Goal: Transaction & Acquisition: Book appointment/travel/reservation

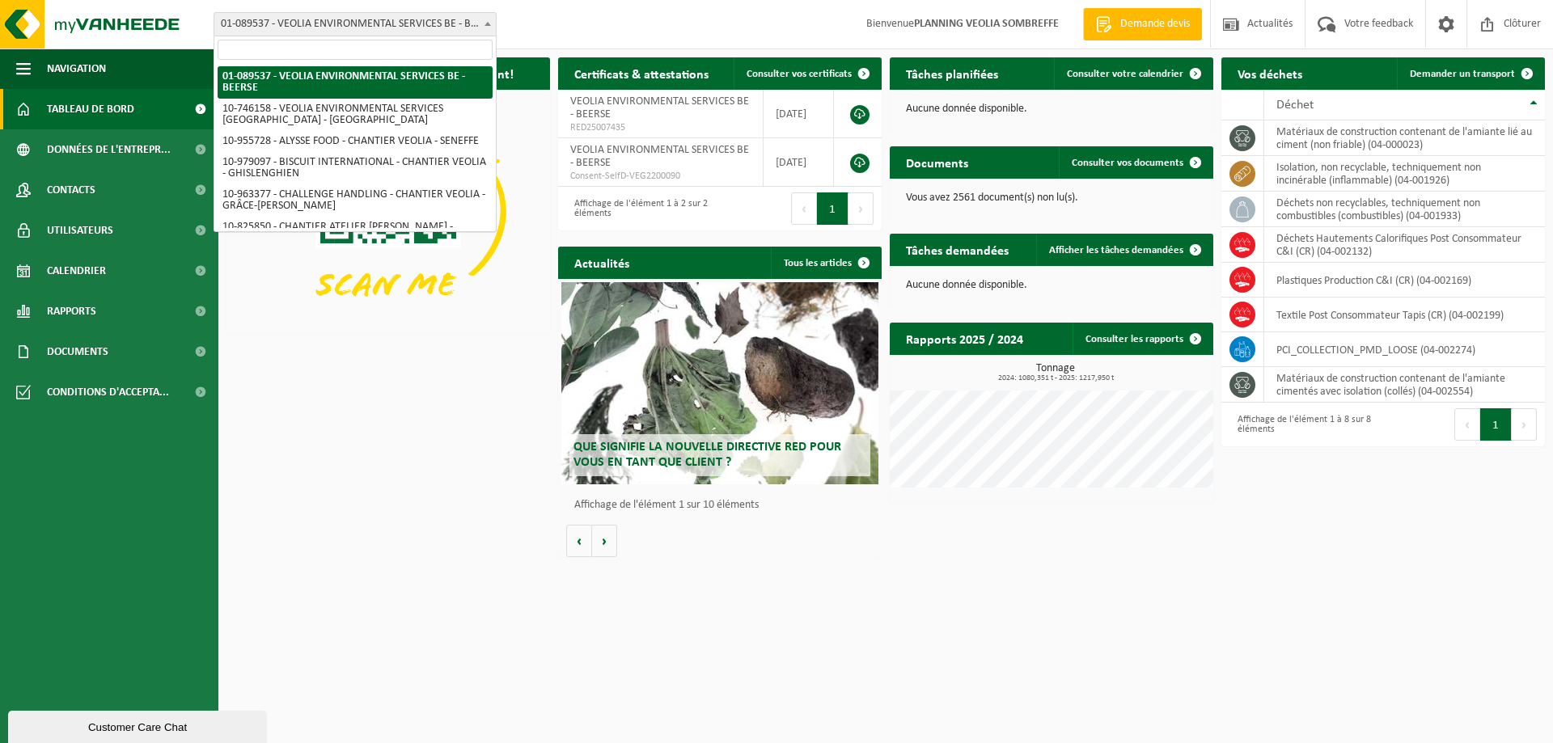
click at [447, 17] on span "01-089537 - VEOLIA ENVIRONMENTAL SERVICES BE - BEERSE" at bounding box center [354, 24] width 281 height 23
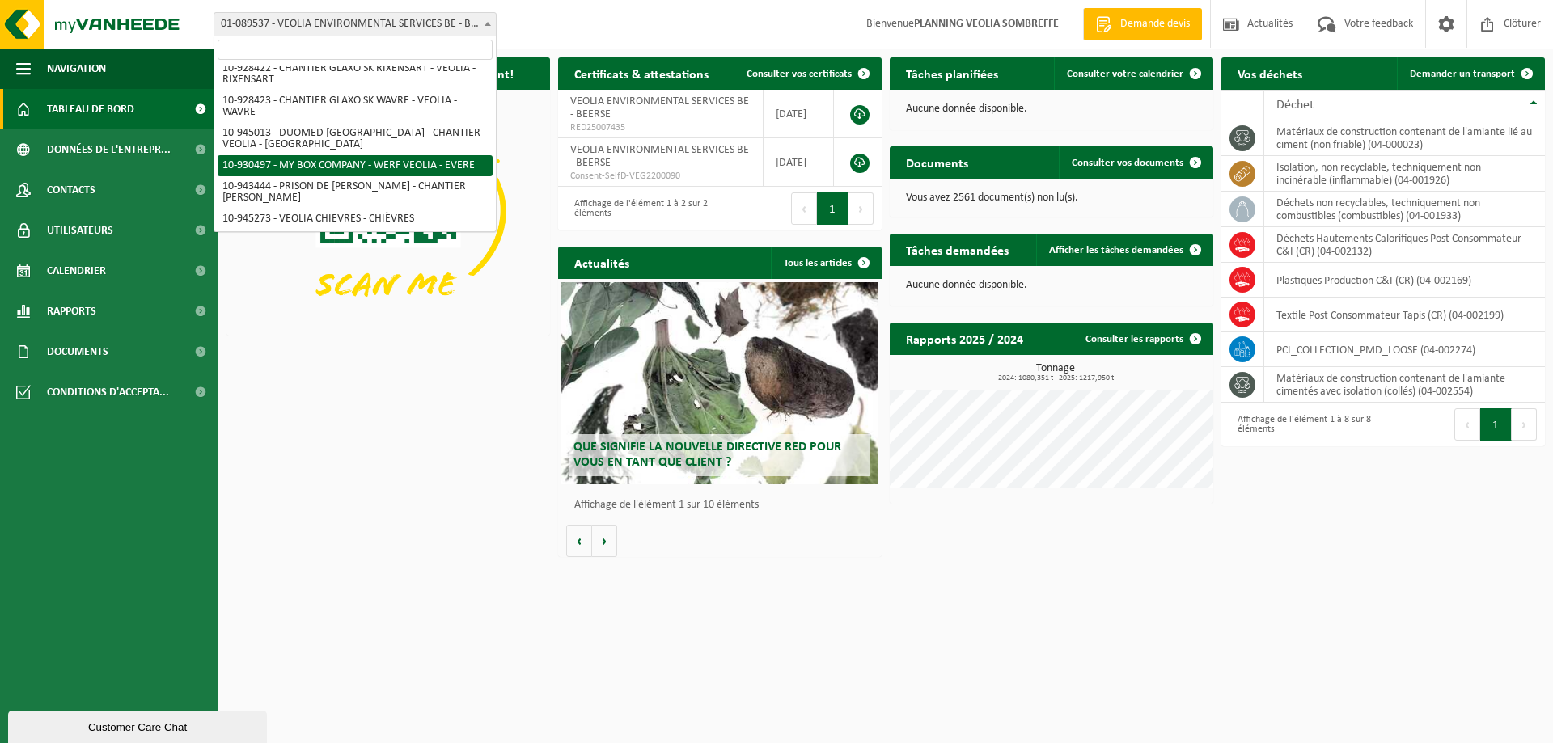
scroll to position [1110, 0]
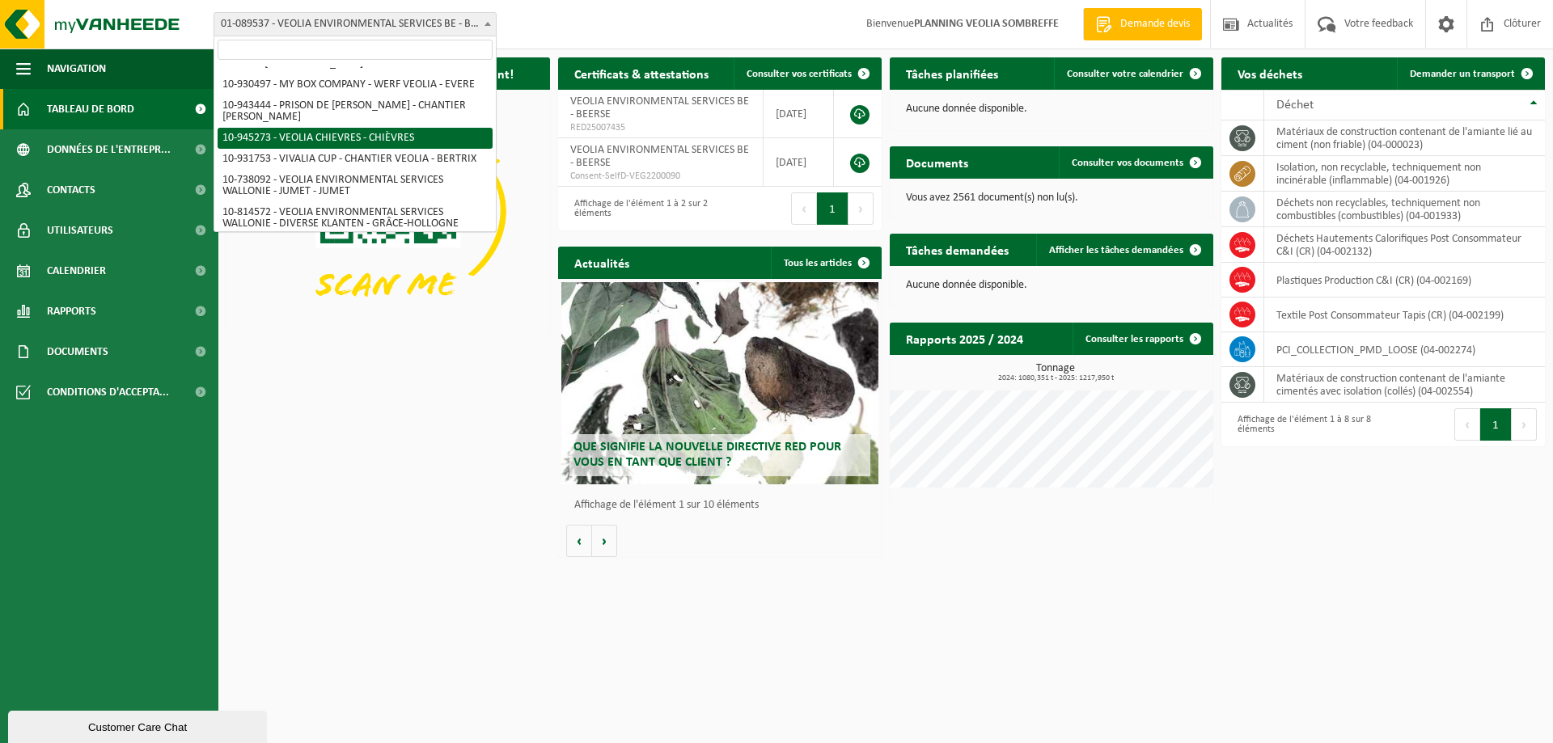
select select "141161"
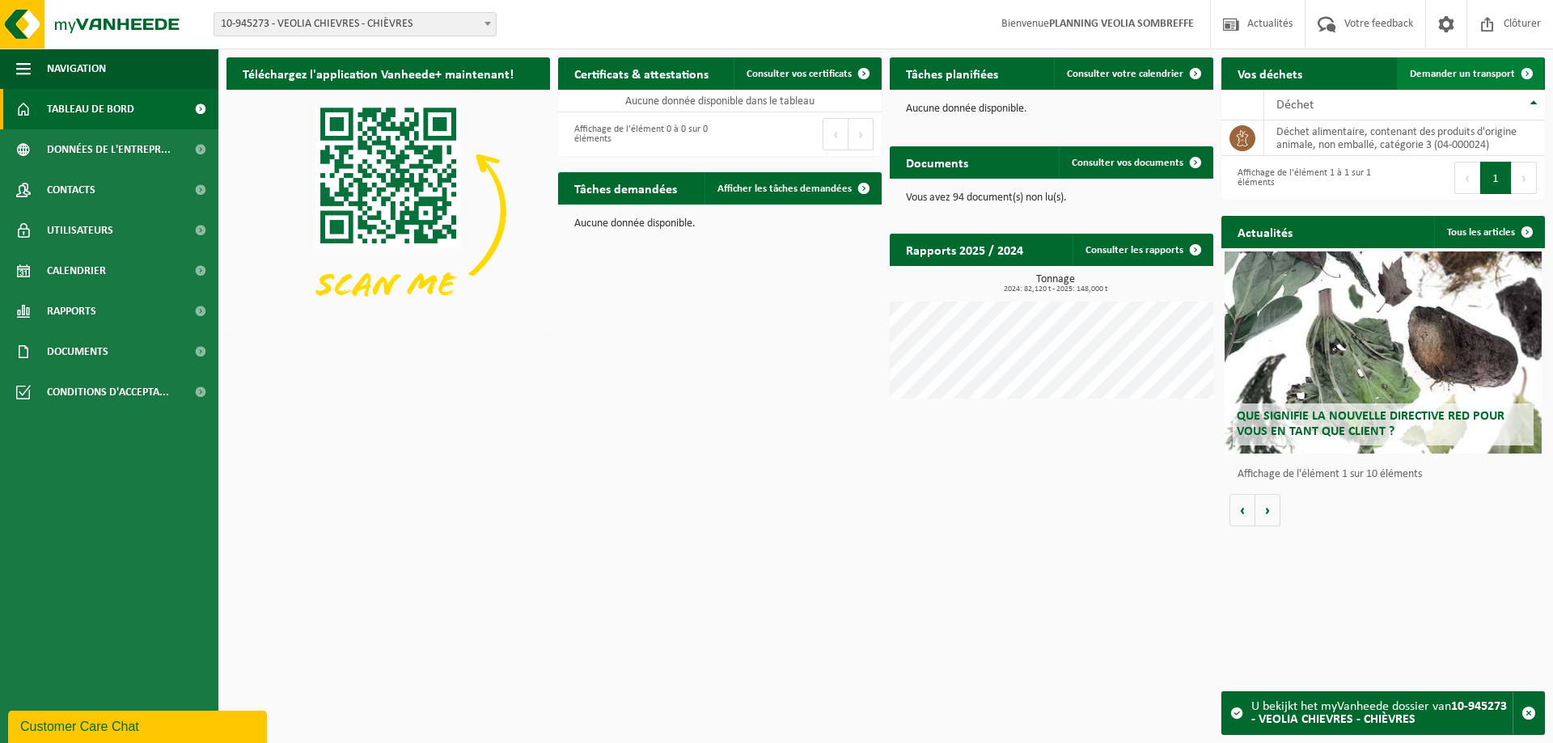
click at [1452, 73] on span "Demander un transport" at bounding box center [1462, 74] width 105 height 11
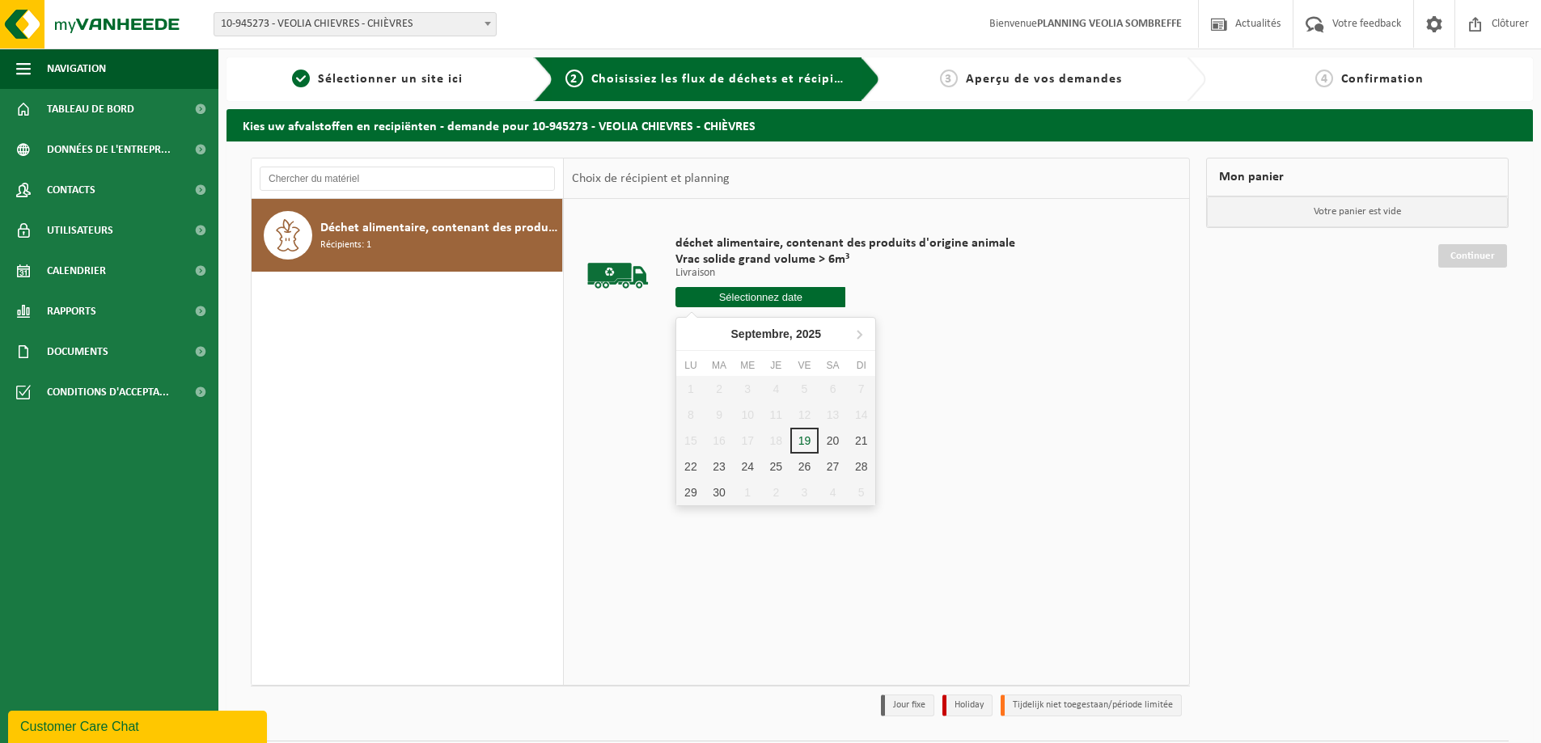
click at [798, 297] on input "text" at bounding box center [760, 297] width 170 height 20
click at [683, 470] on div "22" at bounding box center [690, 467] width 28 height 26
type input "à partir de 2025-09-22"
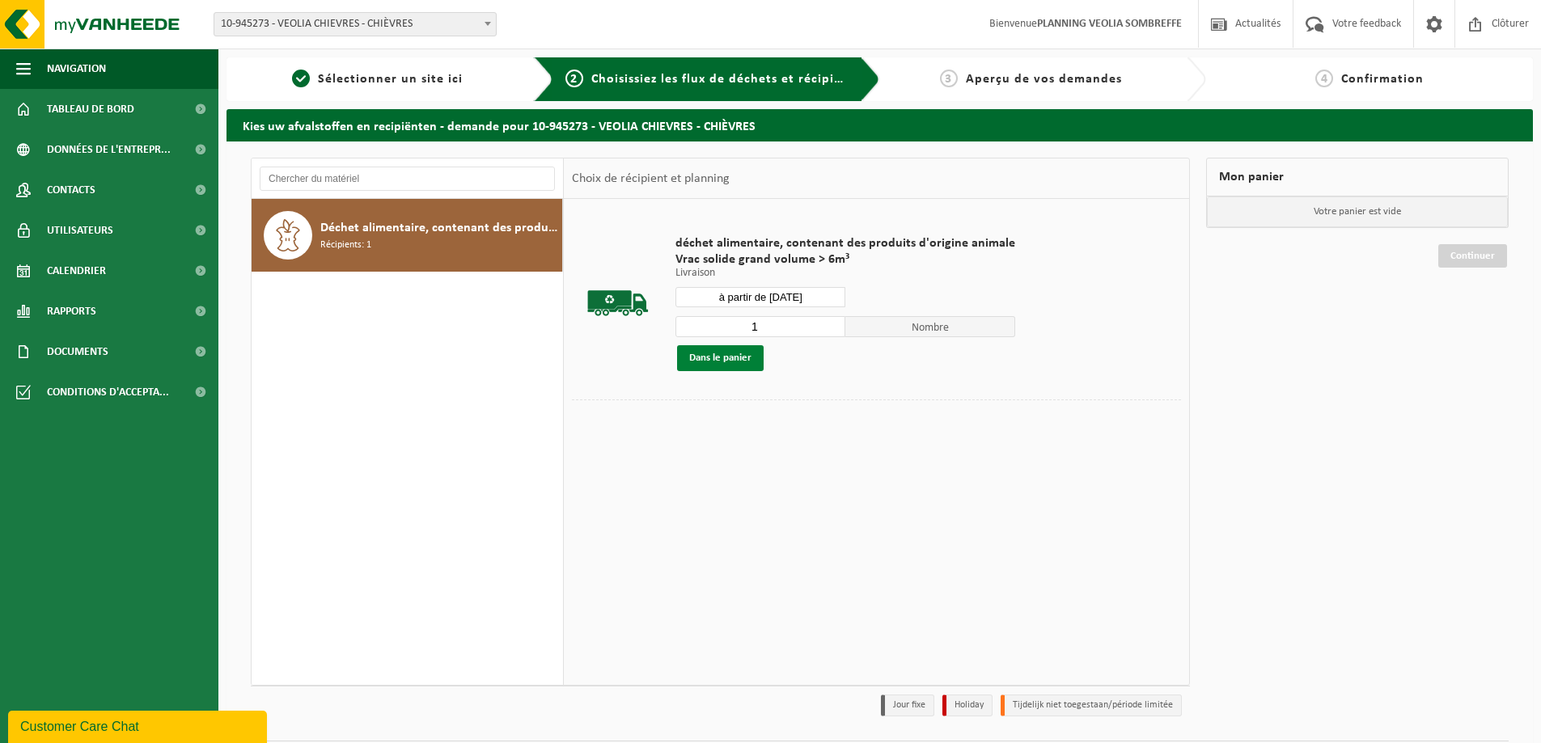
click at [745, 351] on button "Dans le panier" at bounding box center [720, 358] width 87 height 26
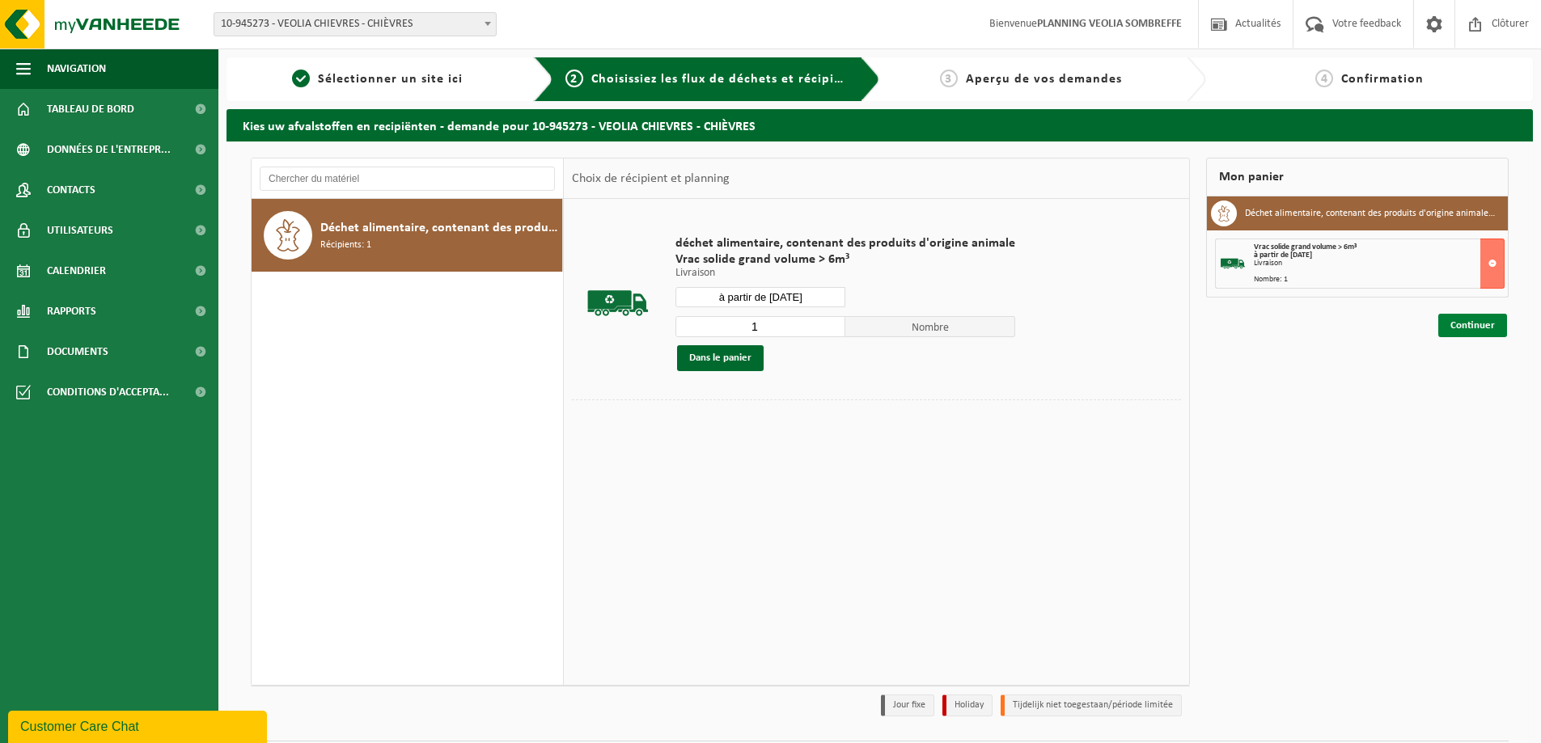
click at [1465, 324] on link "Continuer" at bounding box center [1472, 325] width 69 height 23
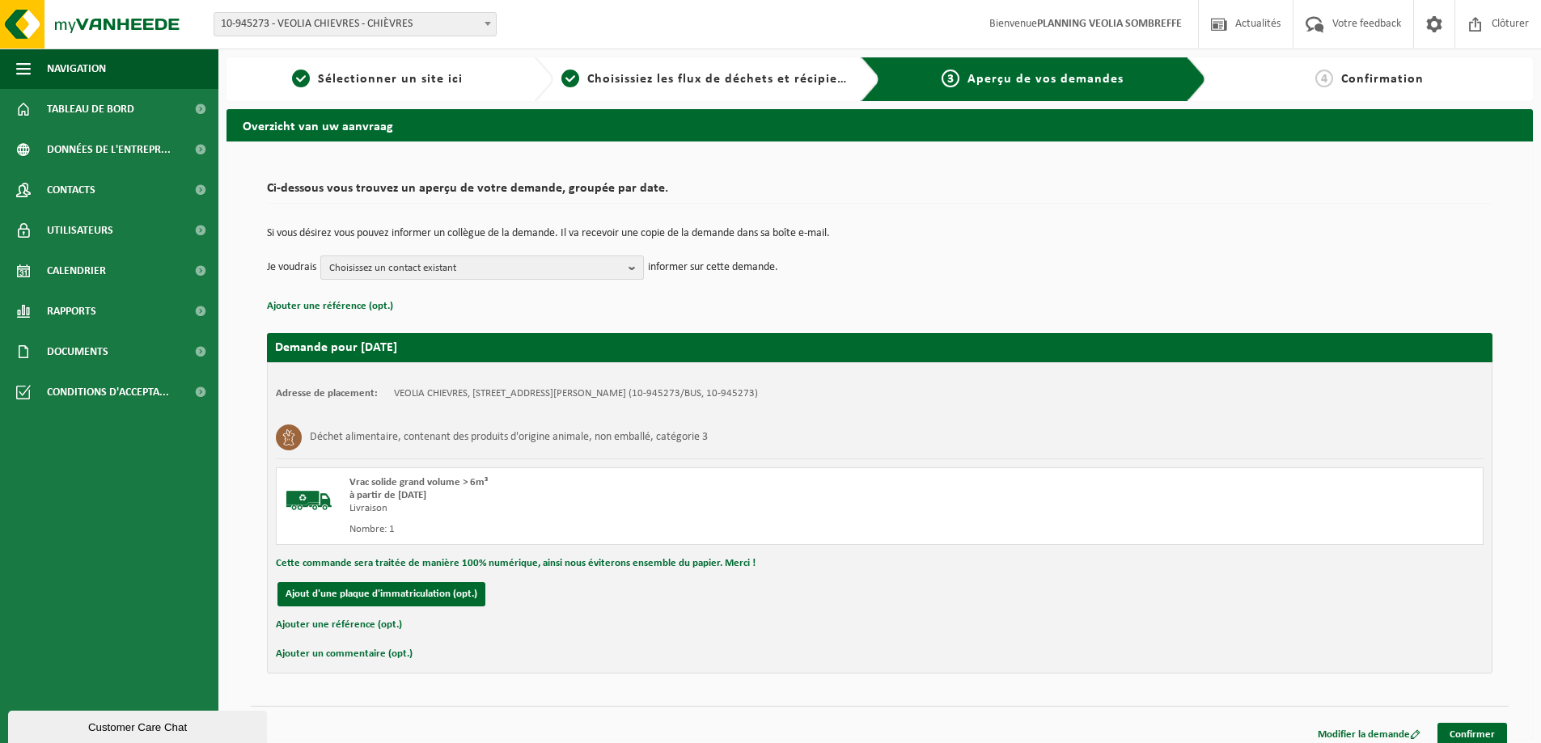
click at [450, 260] on span "Choisissez un contact existant" at bounding box center [475, 268] width 293 height 24
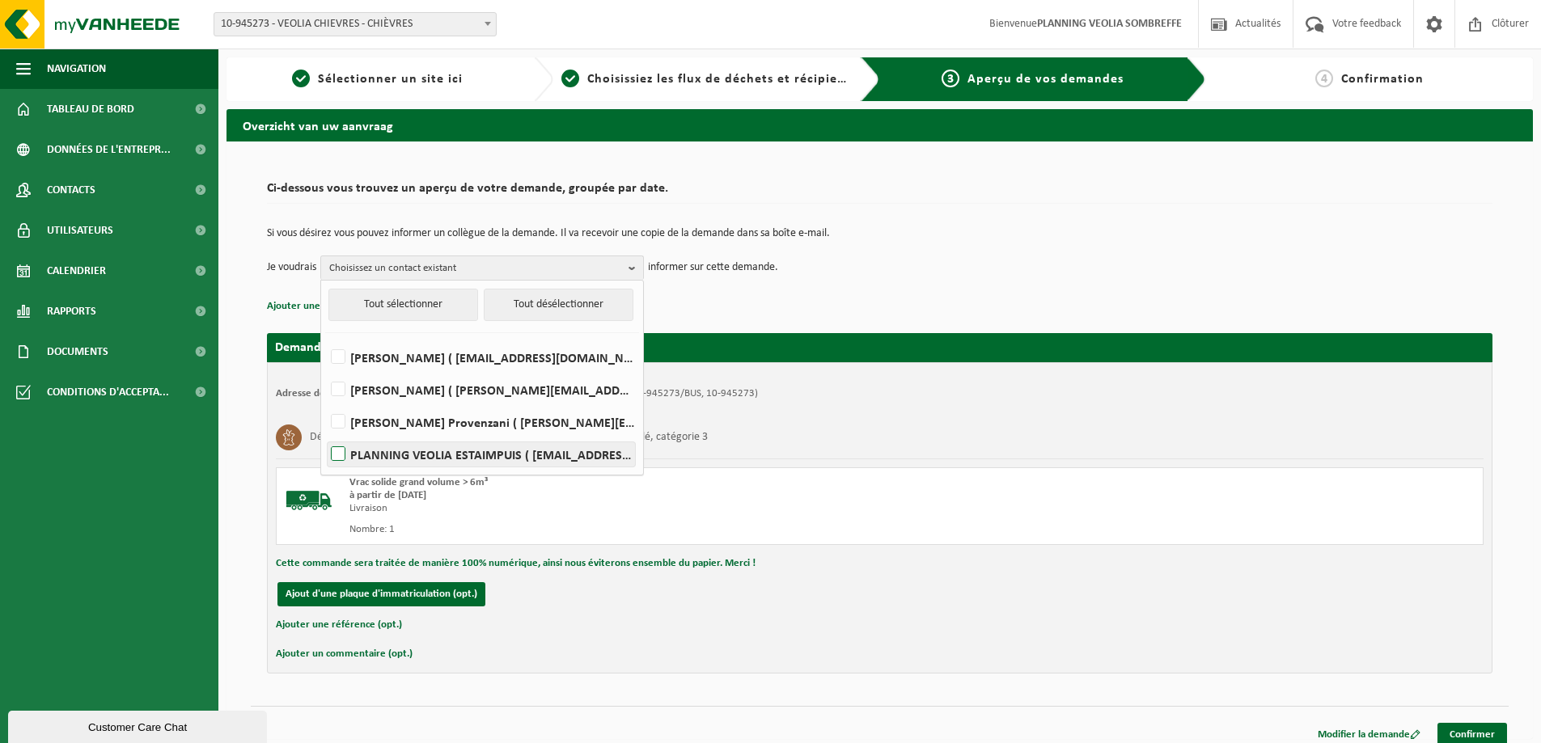
click at [418, 460] on label "PLANNING VEOLIA ESTAIMPUIS ( be.ves.dispatch.estaimpuis.all@veolia.com )" at bounding box center [481, 454] width 307 height 24
click at [325, 434] on input "PLANNING VEOLIA ESTAIMPUIS ( be.ves.dispatch.estaimpuis.all@veolia.com )" at bounding box center [324, 433] width 1 height 1
checkbox input "true"
click at [880, 677] on div "Ci-dessous vous trouvez un aperçu de votre demande, groupée par date. Si vous d…" at bounding box center [880, 424] width 1258 height 532
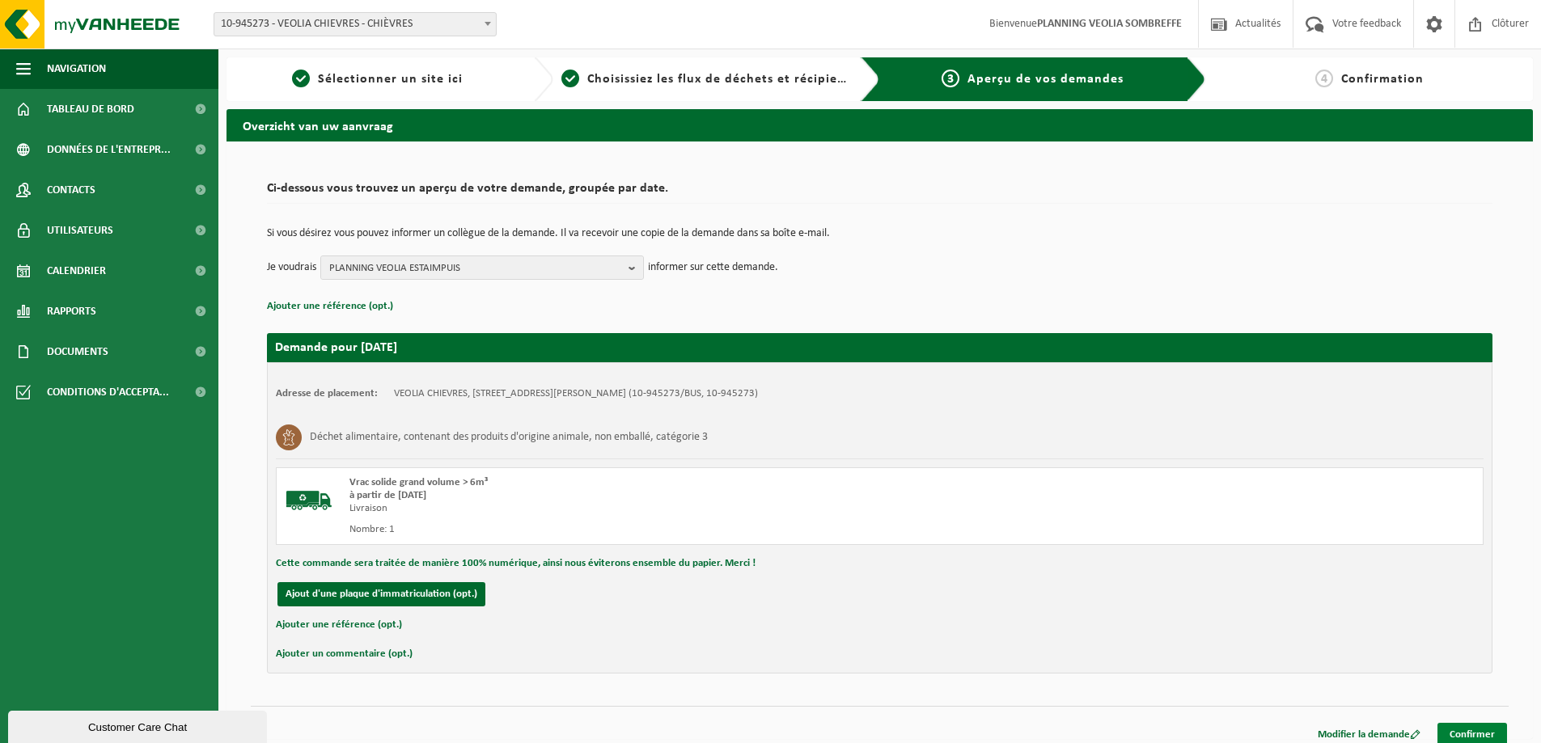
click at [1487, 730] on link "Confirmer" at bounding box center [1472, 734] width 70 height 23
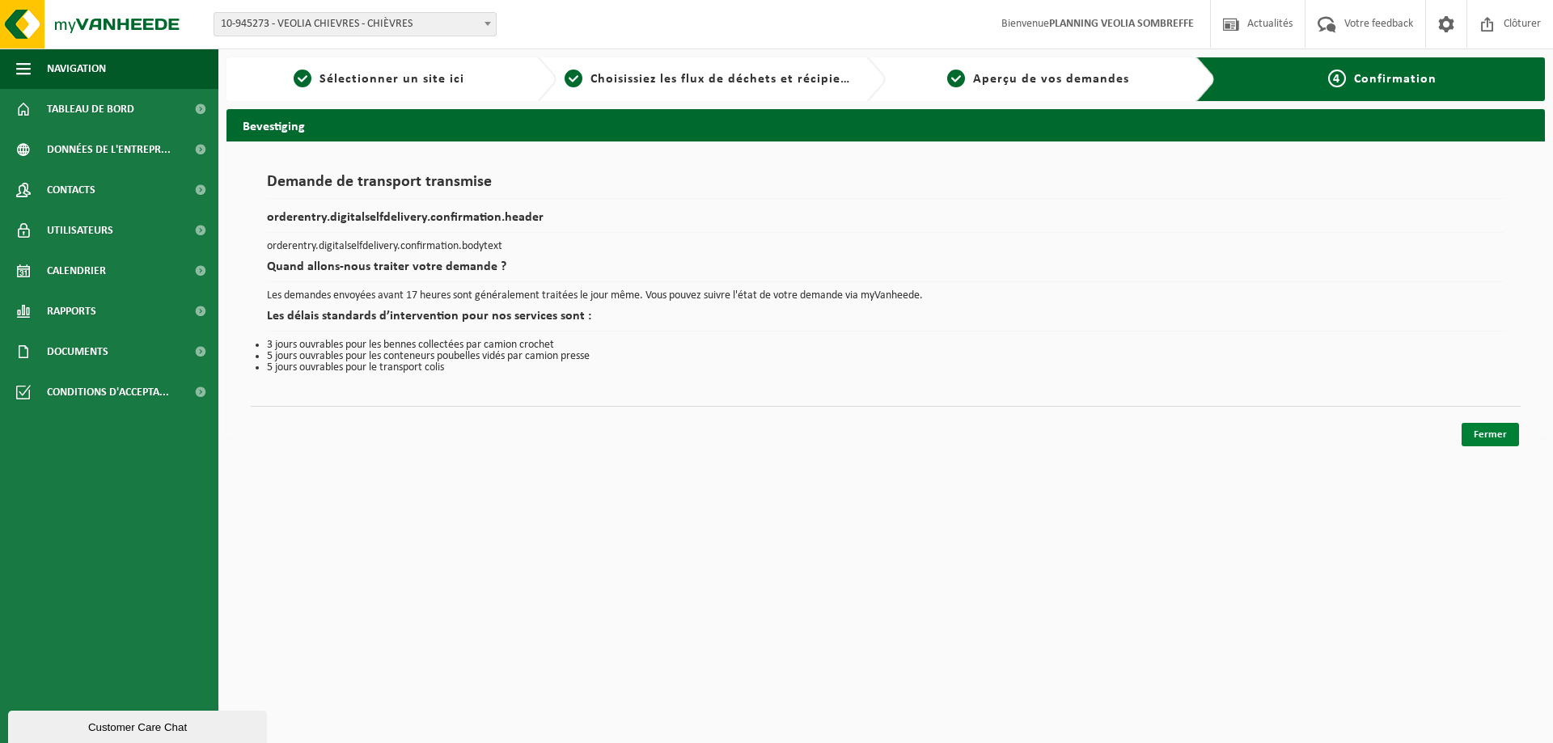
click at [1506, 432] on link "Fermer" at bounding box center [1489, 434] width 57 height 23
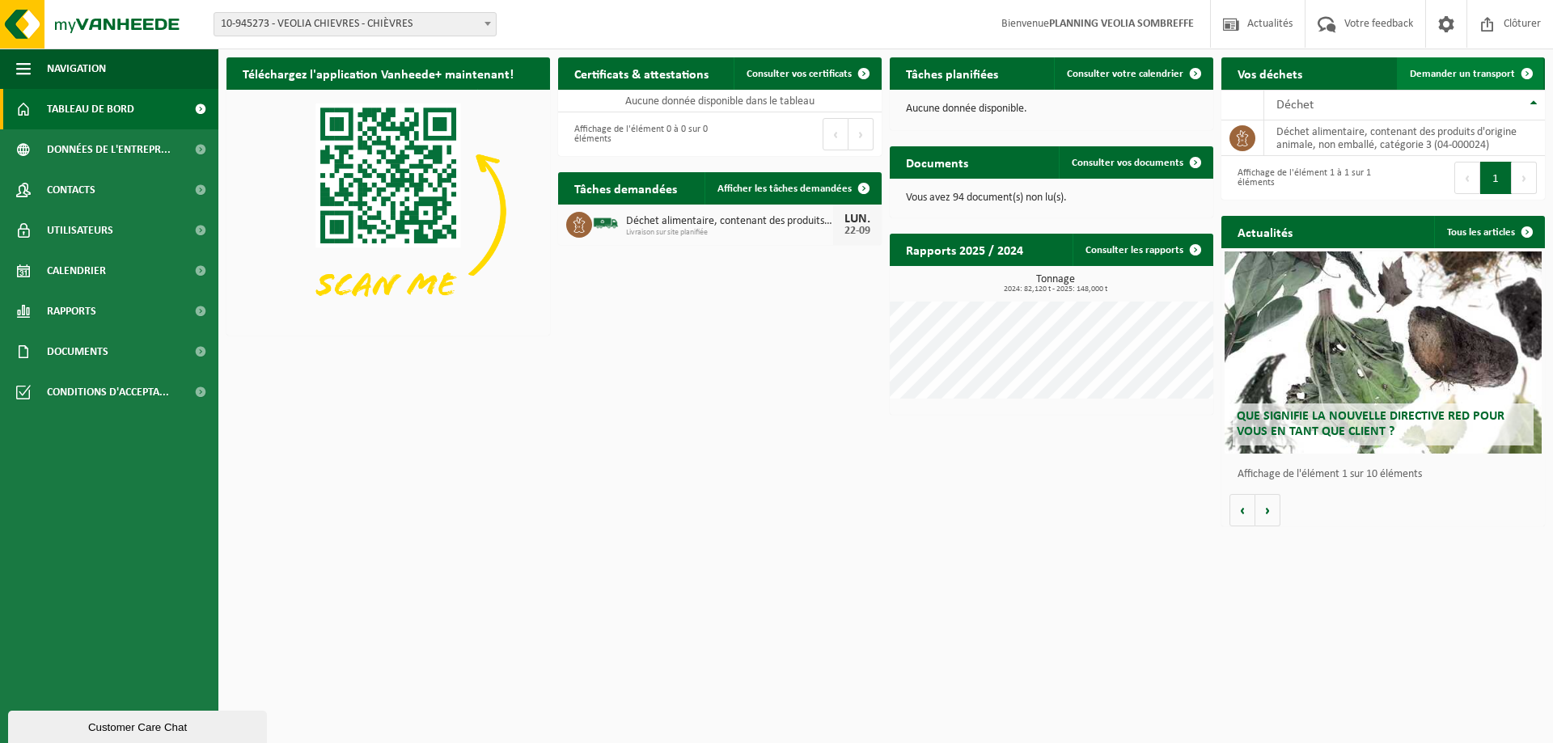
click at [1443, 70] on span "Demander un transport" at bounding box center [1462, 74] width 105 height 11
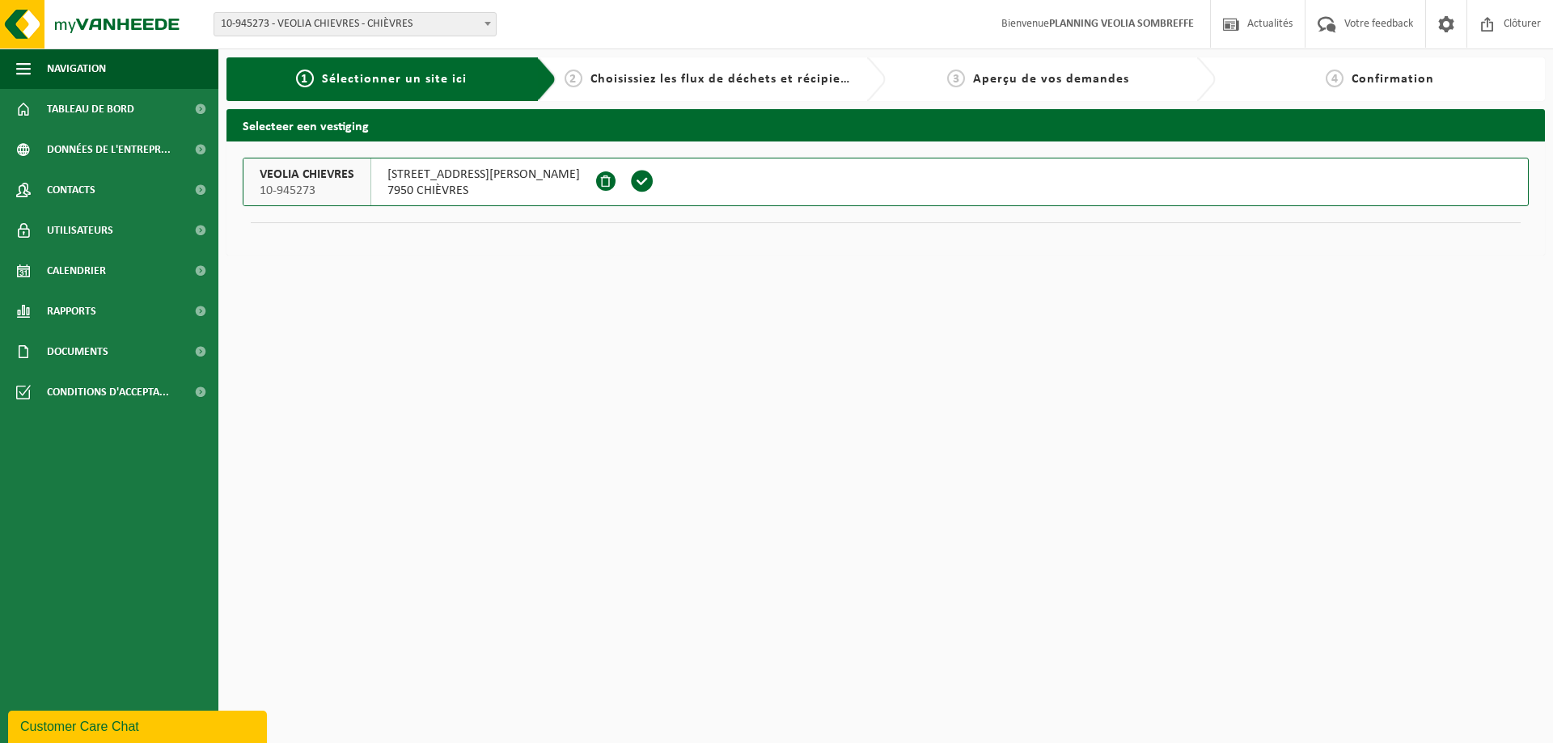
click at [476, 187] on span "7950 CHIÈVRES" at bounding box center [483, 191] width 192 height 16
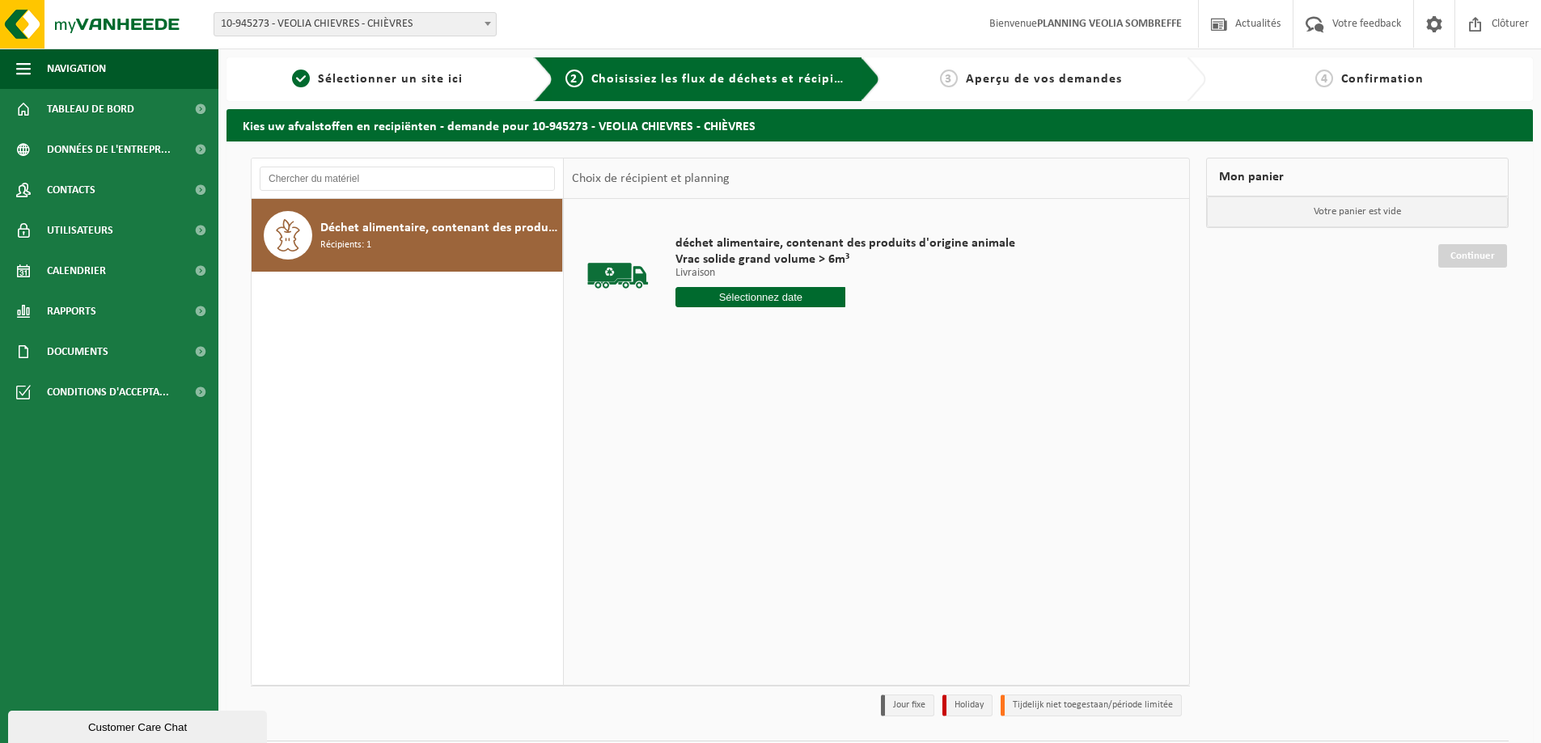
click at [776, 297] on input "text" at bounding box center [760, 297] width 170 height 20
click at [781, 471] on div "25" at bounding box center [776, 467] width 28 height 26
type input "à partir de 2025-09-25"
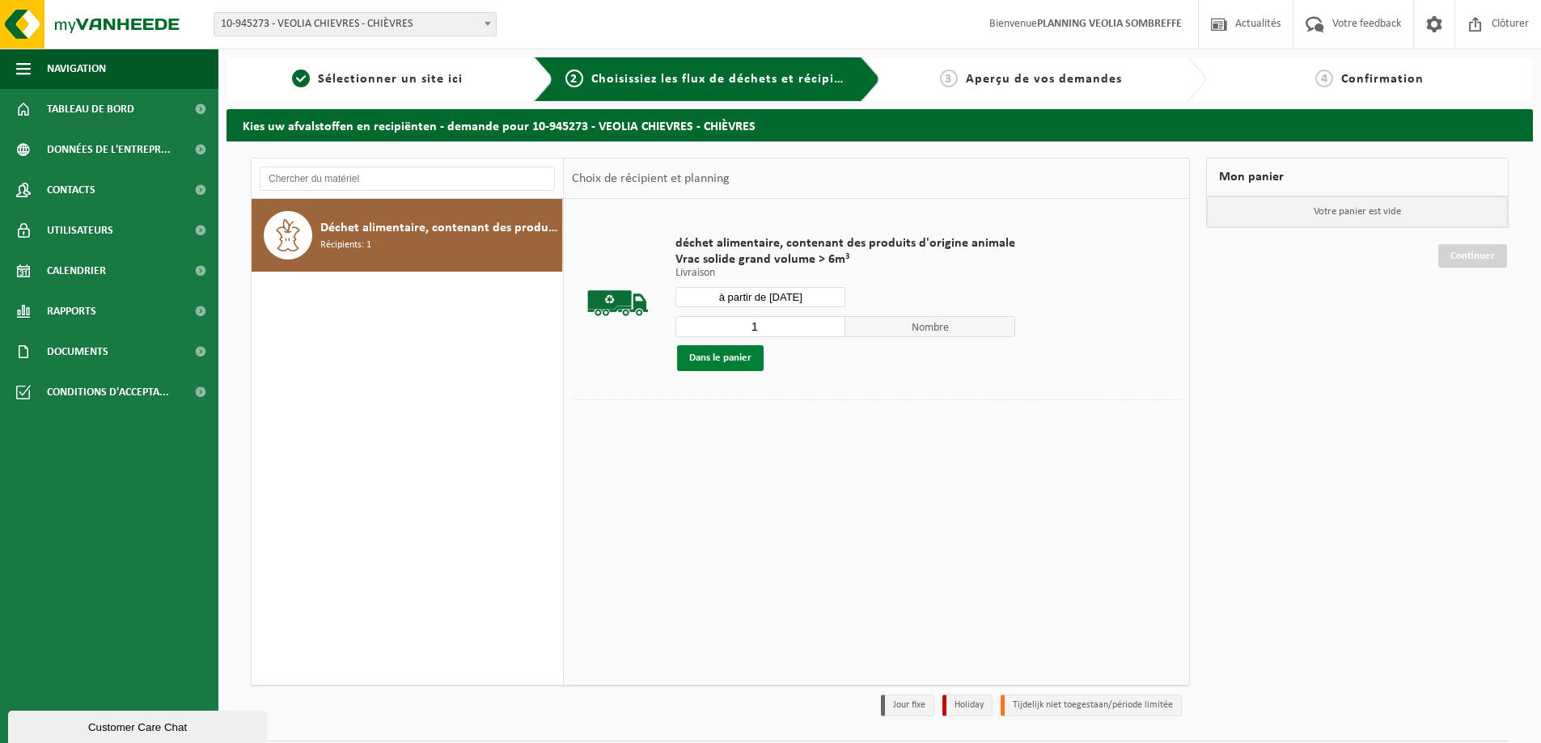
click at [726, 355] on button "Dans le panier" at bounding box center [720, 358] width 87 height 26
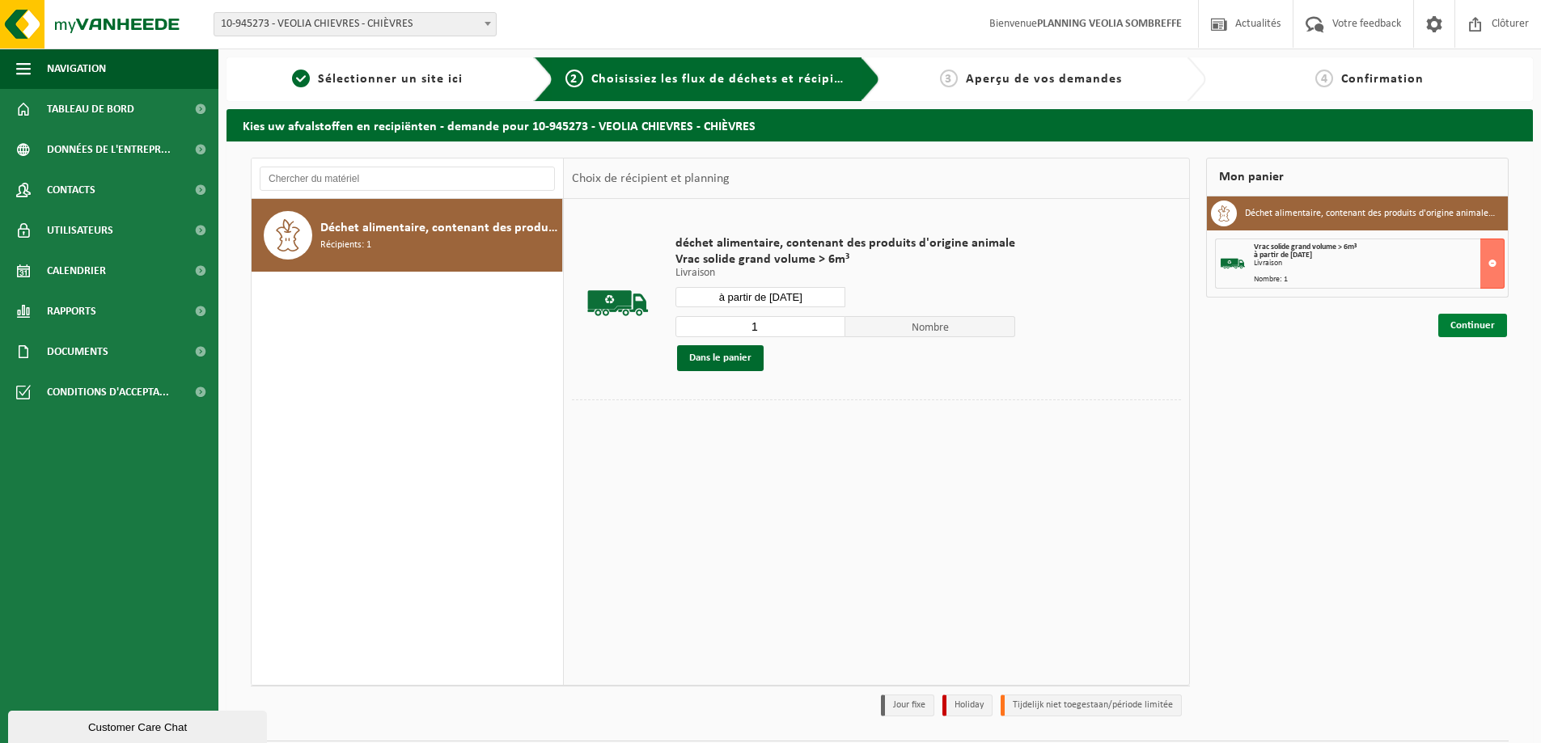
click at [1497, 332] on link "Continuer" at bounding box center [1472, 325] width 69 height 23
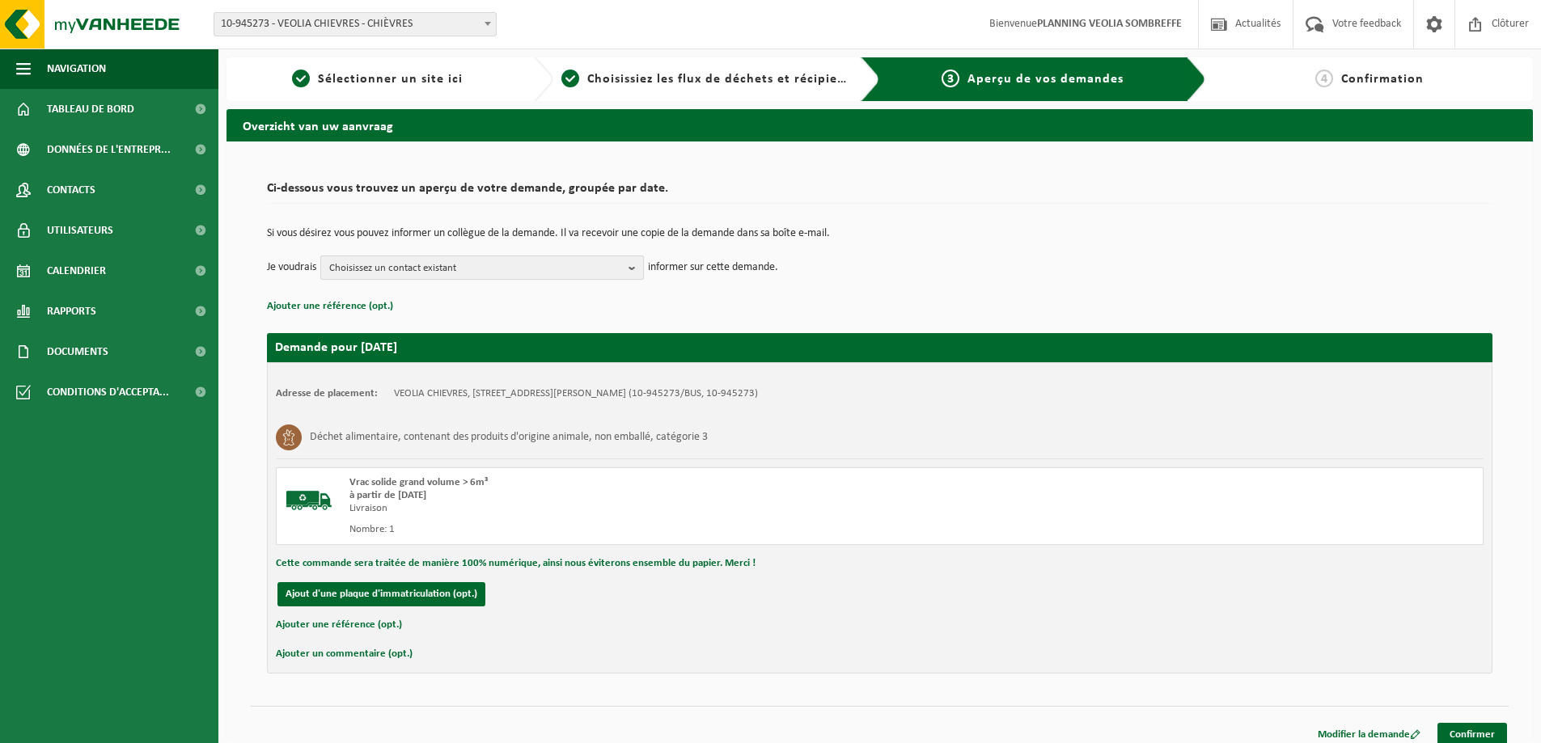
click at [382, 263] on span "Choisissez un contact existant" at bounding box center [475, 268] width 293 height 24
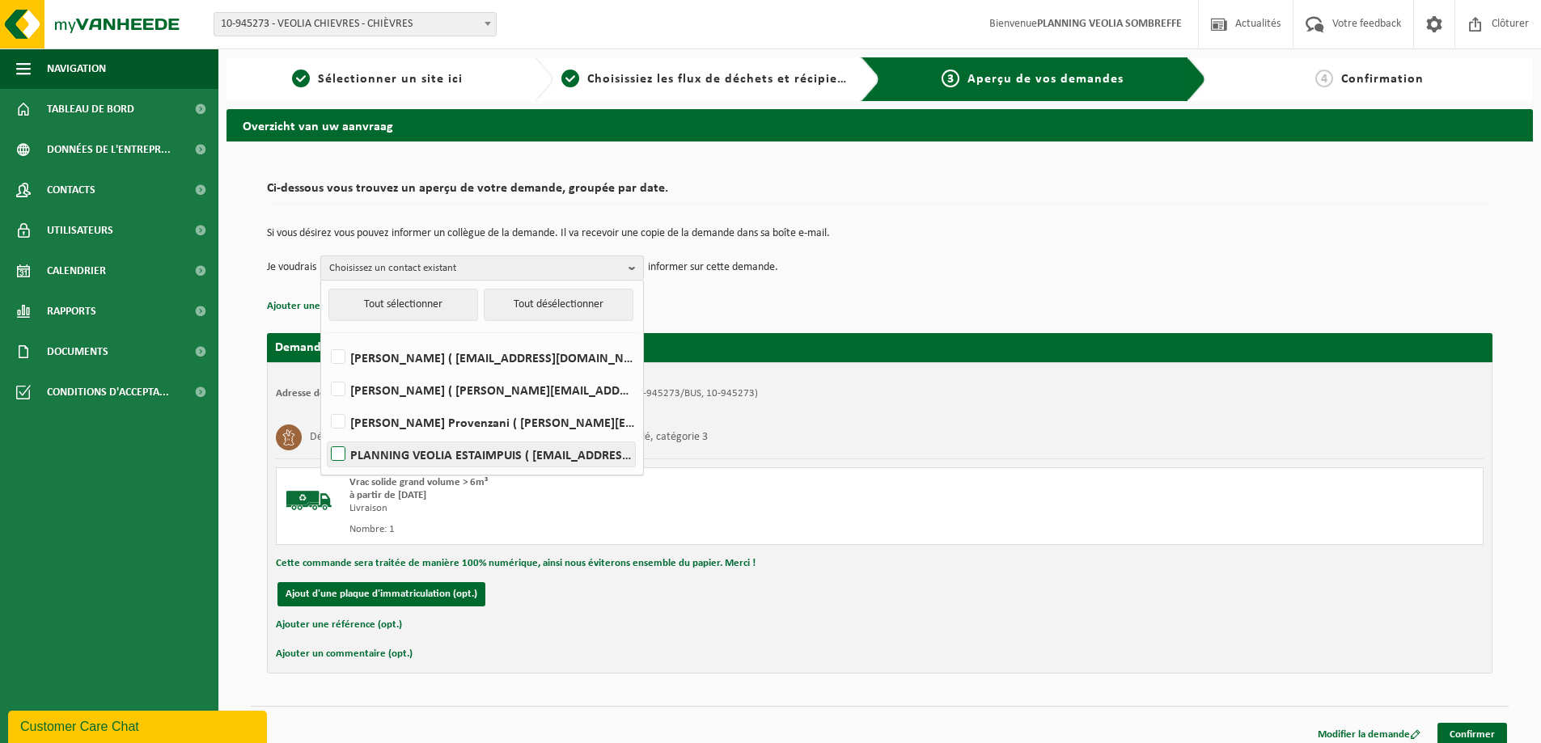
click at [445, 455] on label "PLANNING VEOLIA ESTAIMPUIS ( be.ves.dispatch.estaimpuis.all@veolia.com )" at bounding box center [481, 454] width 307 height 24
click at [325, 434] on input "PLANNING VEOLIA ESTAIMPUIS ( be.ves.dispatch.estaimpuis.all@veolia.com )" at bounding box center [324, 433] width 1 height 1
checkbox input "true"
click at [669, 599] on div "Ajout d'une plaque d'immatriculation (opt.)" at bounding box center [879, 594] width 1207 height 24
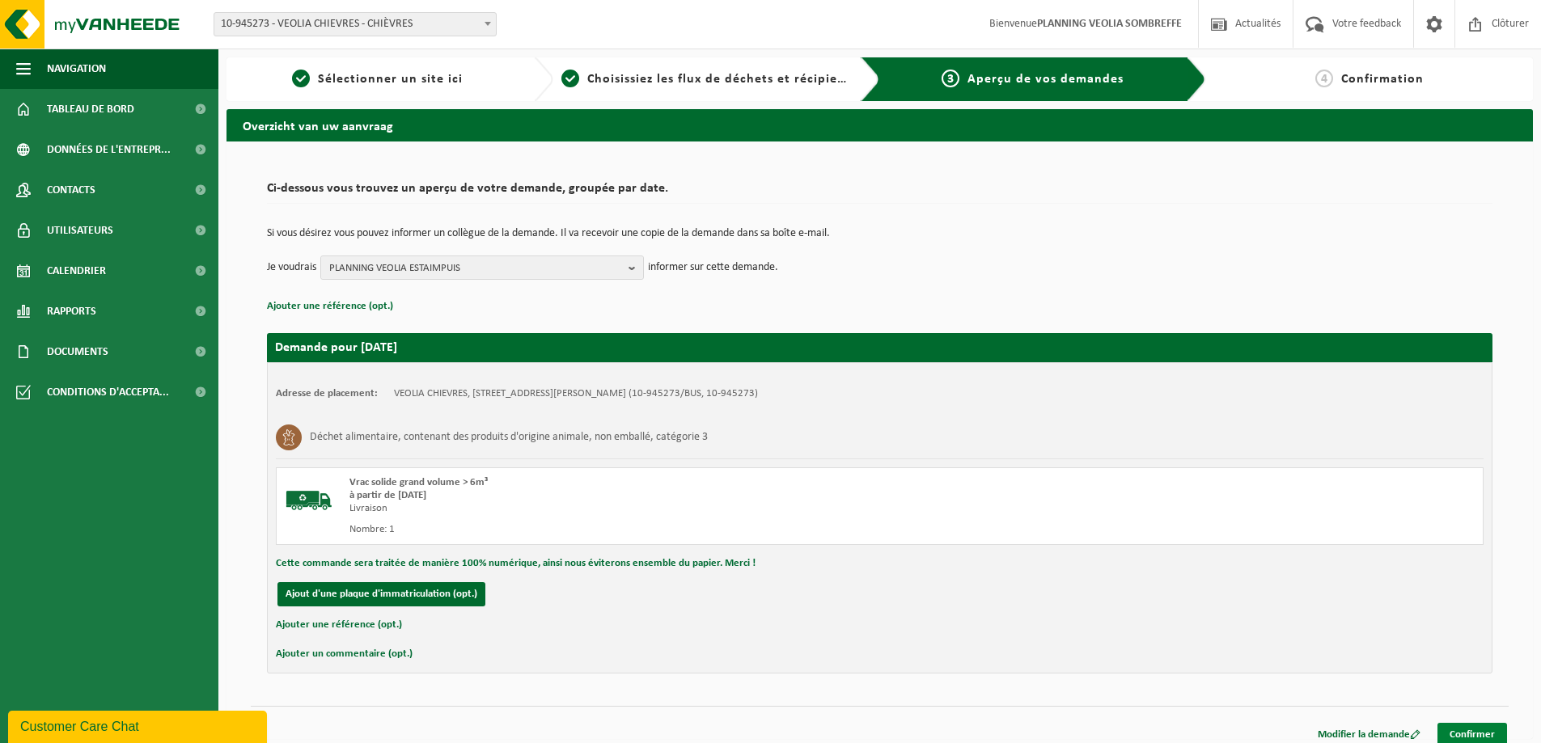
click at [1476, 725] on link "Confirmer" at bounding box center [1472, 734] width 70 height 23
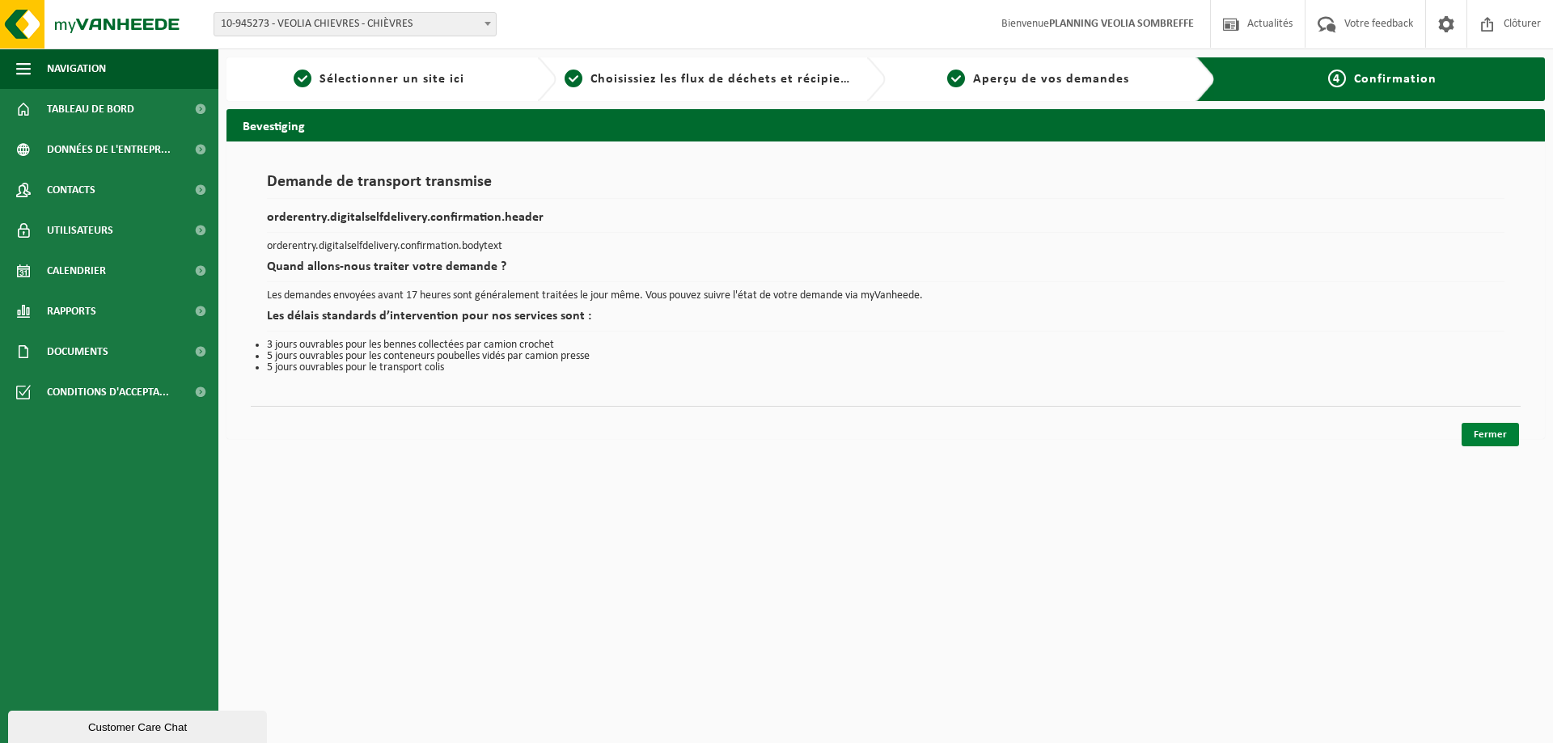
click at [1496, 426] on link "Fermer" at bounding box center [1489, 434] width 57 height 23
